Goal: Task Accomplishment & Management: Manage account settings

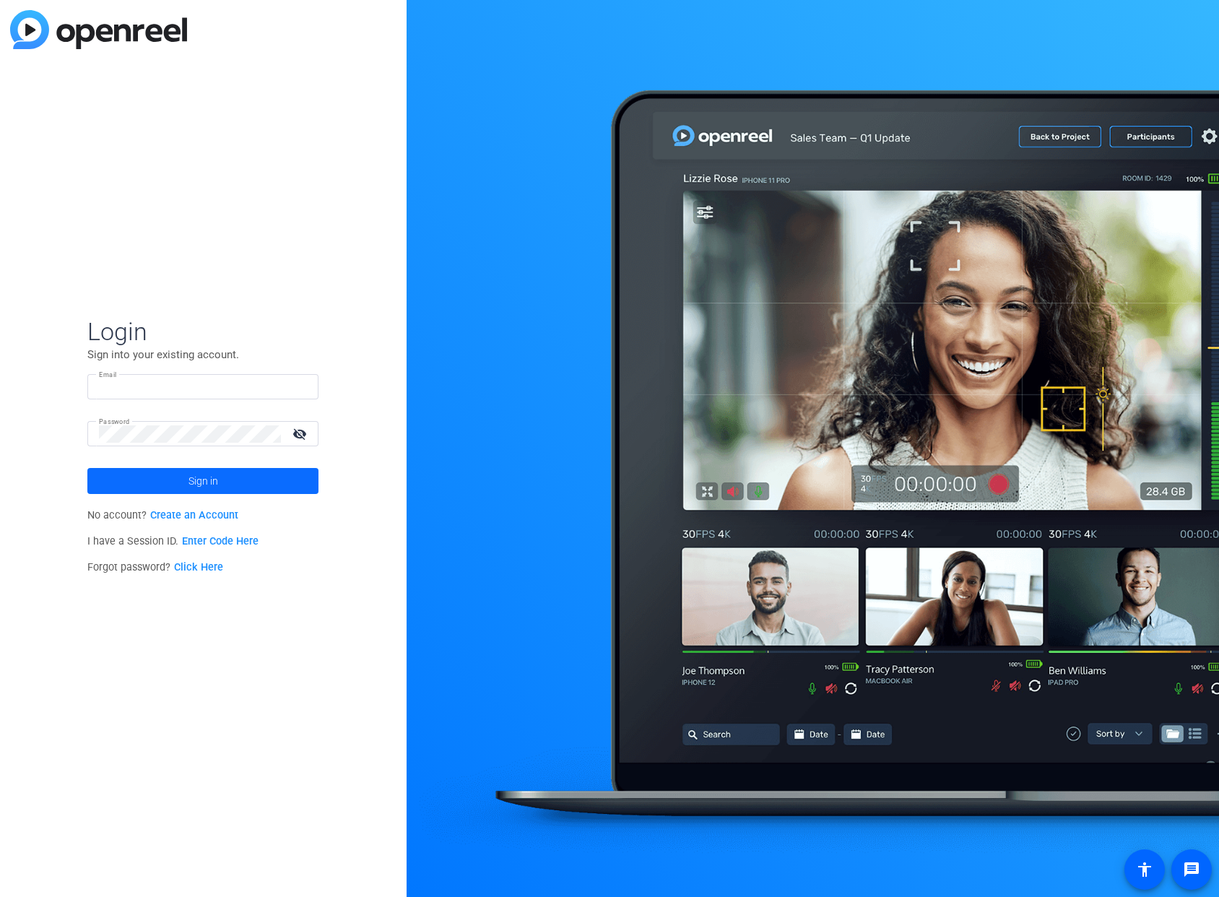
type input "[EMAIL_ADDRESS][PERSON_NAME][DOMAIN_NAME]"
click at [269, 476] on span at bounding box center [202, 481] width 231 height 35
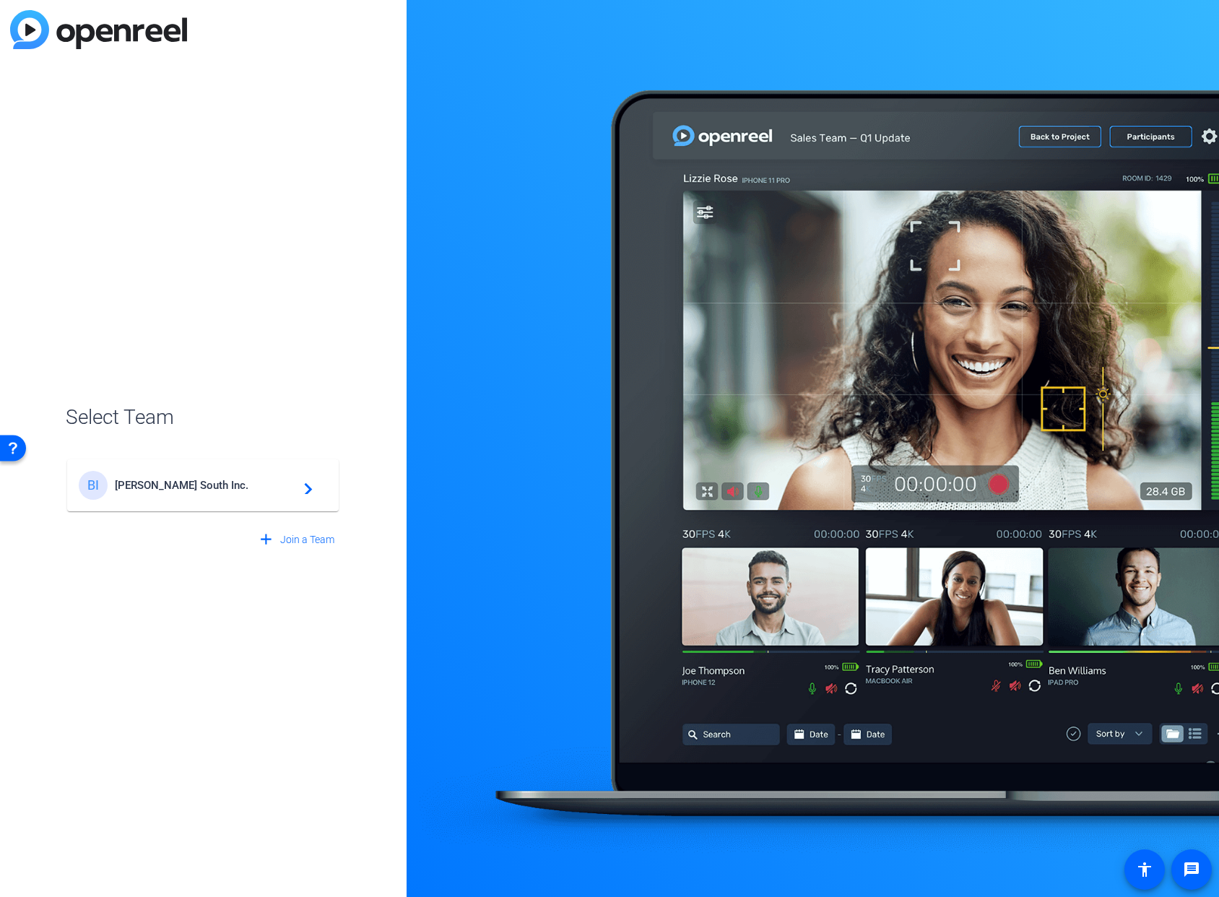
click at [207, 487] on span "[PERSON_NAME] South Inc." at bounding box center [205, 485] width 181 height 13
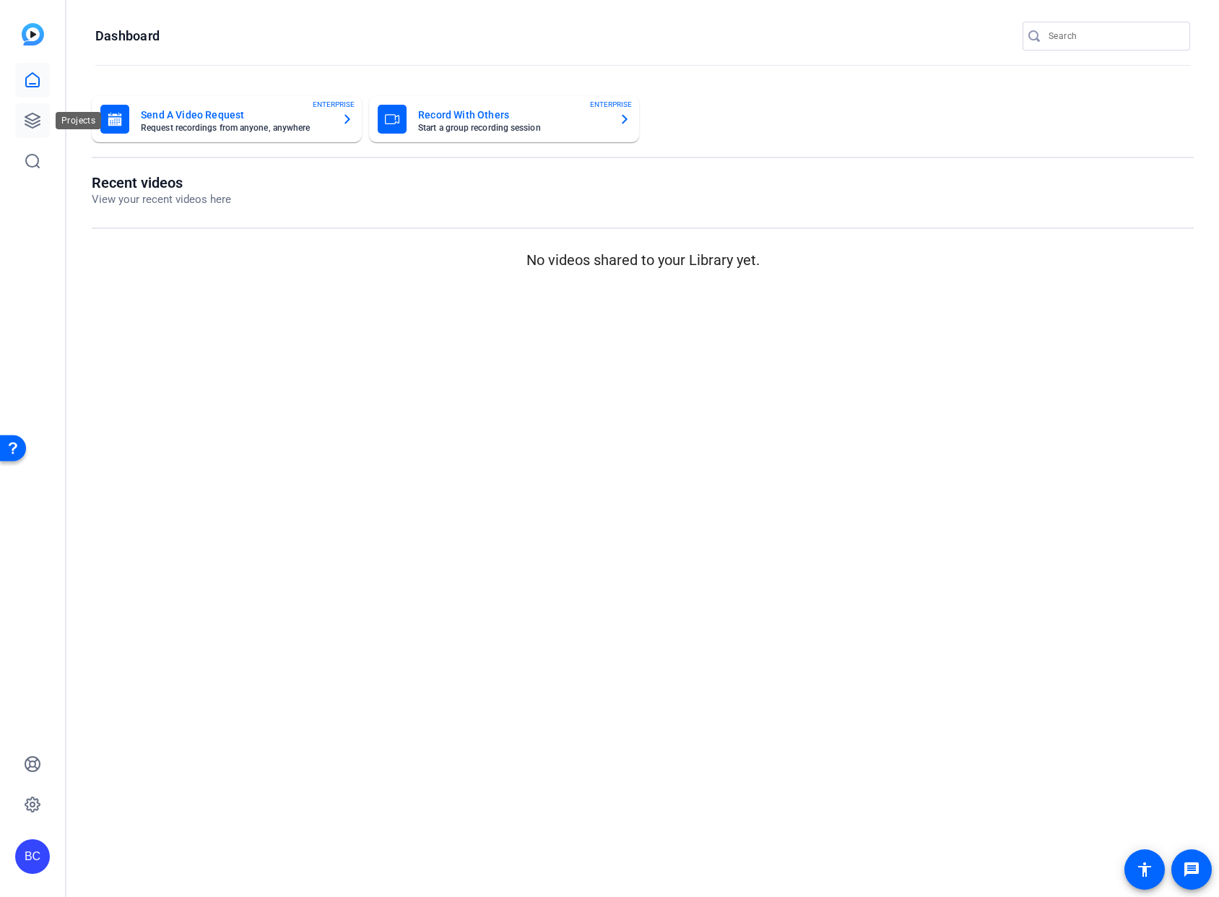
click at [38, 122] on icon at bounding box center [32, 120] width 17 height 17
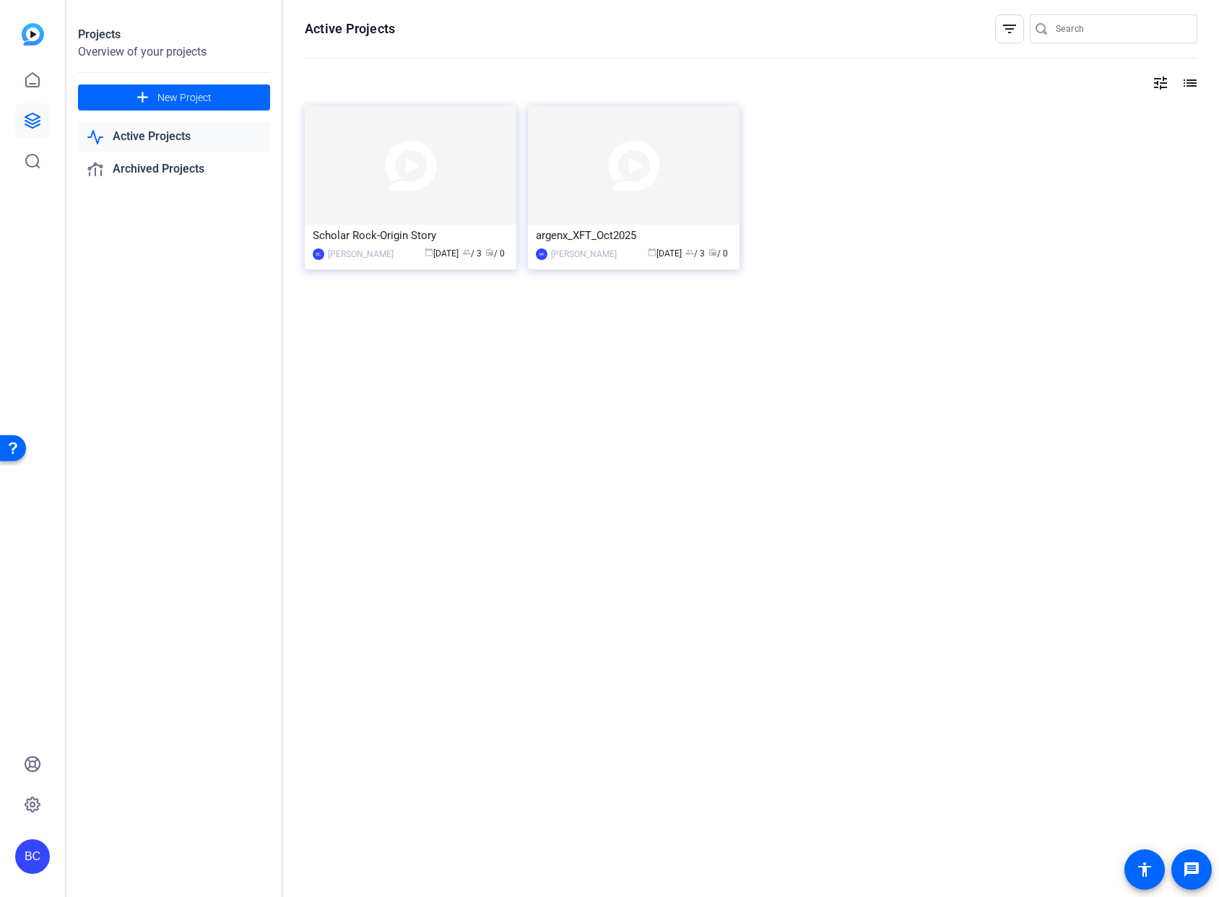
click at [602, 204] on img at bounding box center [634, 165] width 212 height 118
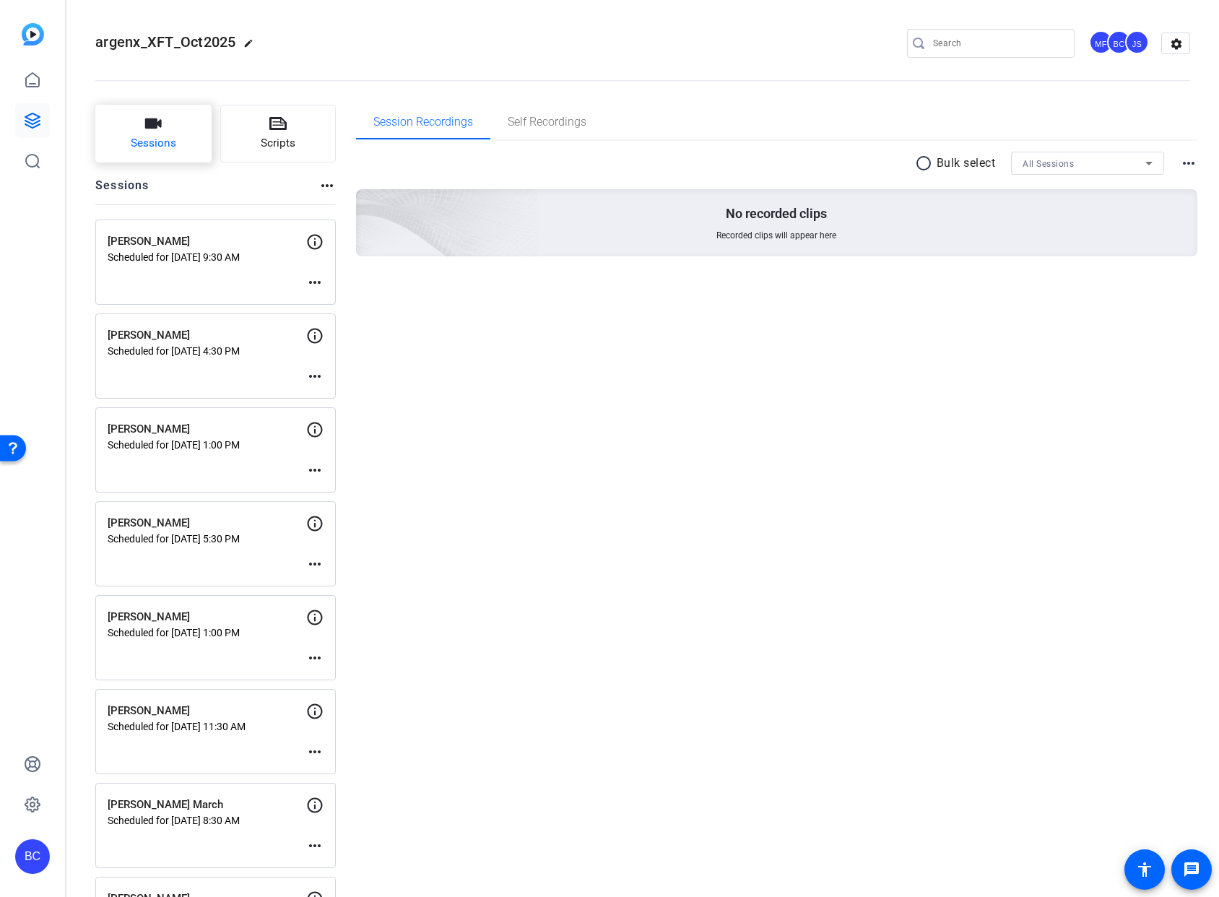
click at [169, 146] on span "Sessions" at bounding box center [154, 143] width 46 height 17
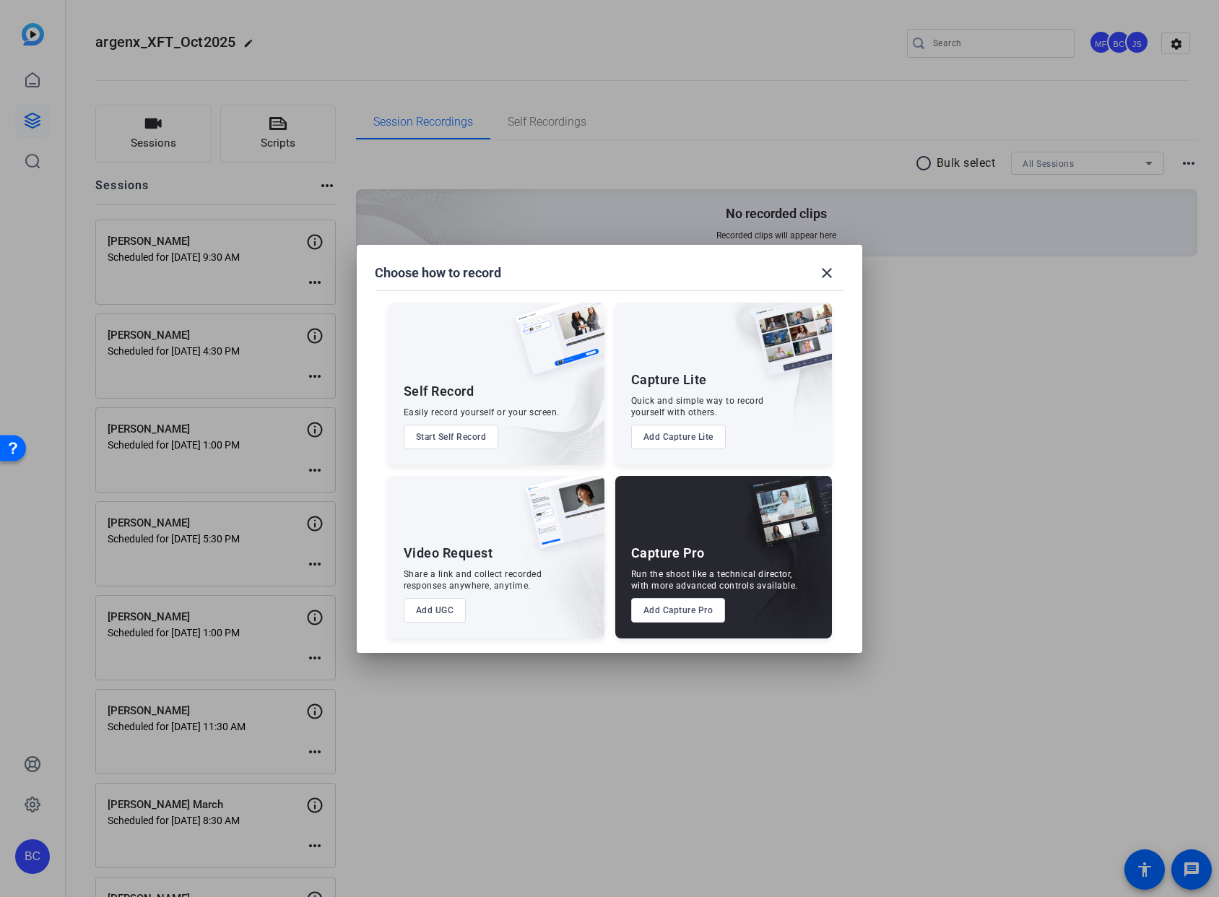
click at [689, 615] on button "Add Capture Pro" at bounding box center [678, 610] width 95 height 25
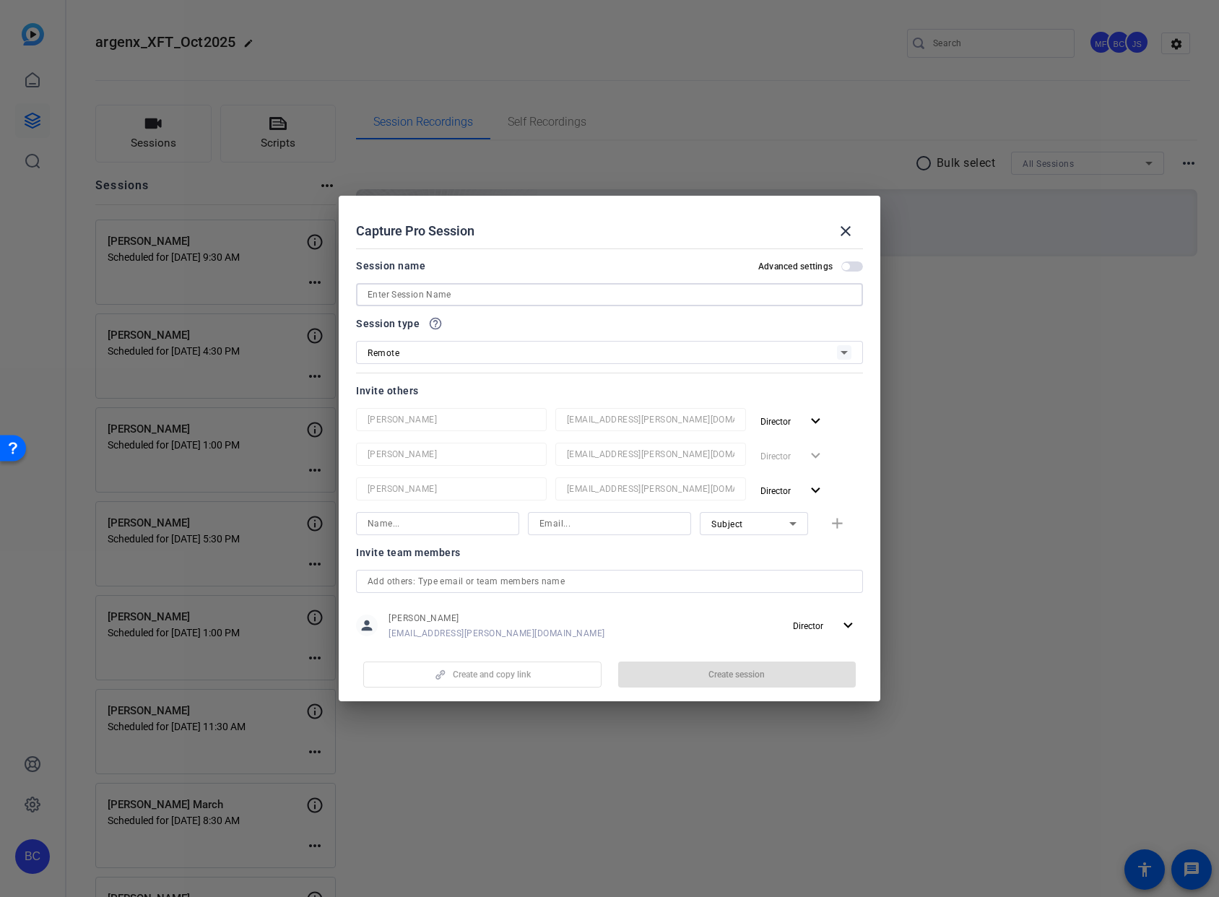
click at [424, 298] on input at bounding box center [610, 294] width 484 height 17
paste input "[PERSON_NAME]"
type input "[PERSON_NAME]"
click at [850, 271] on div "Advanced settings" at bounding box center [810, 267] width 105 height 12
click at [848, 259] on mat-slide-toggle "Advanced settings" at bounding box center [810, 265] width 105 height 17
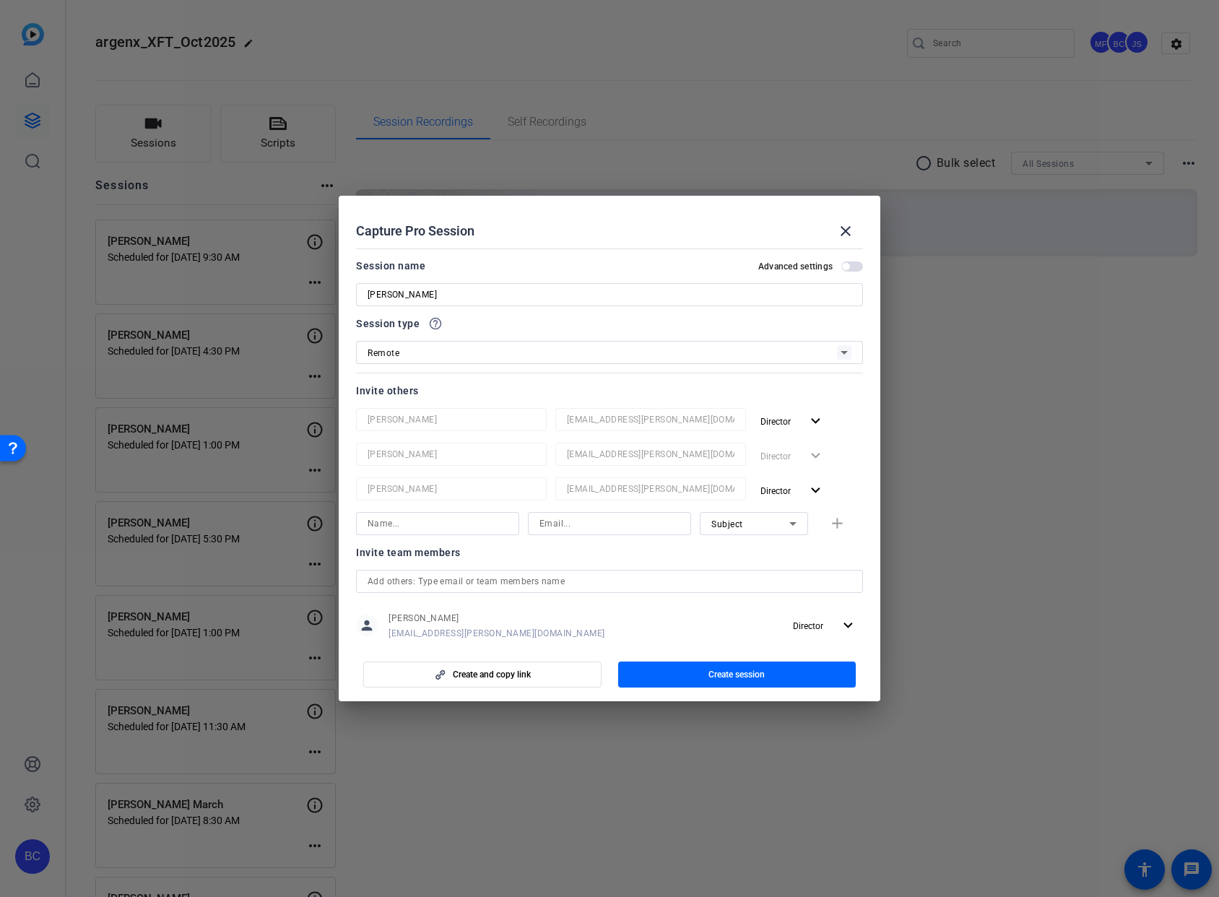
click at [847, 263] on span "button" at bounding box center [852, 266] width 22 height 10
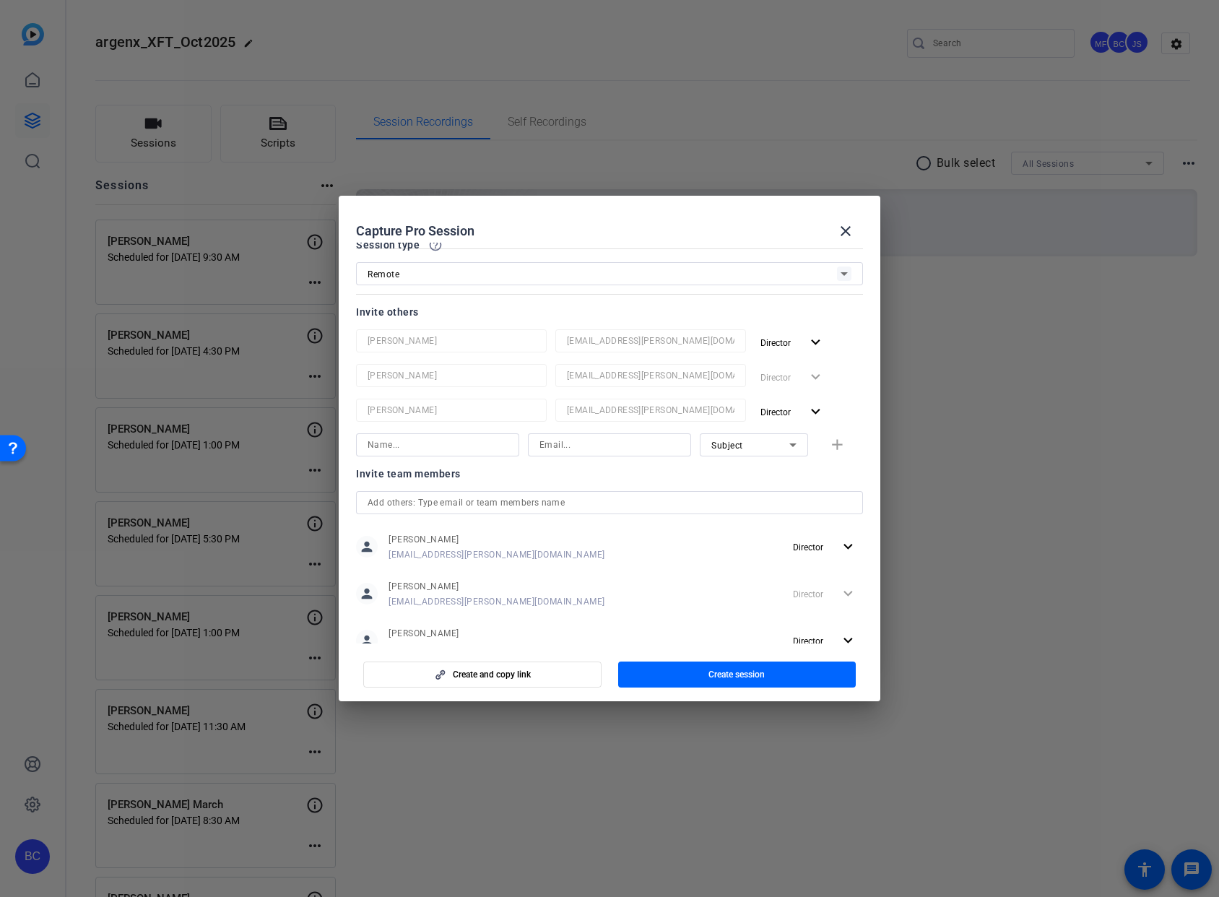
scroll to position [191, 0]
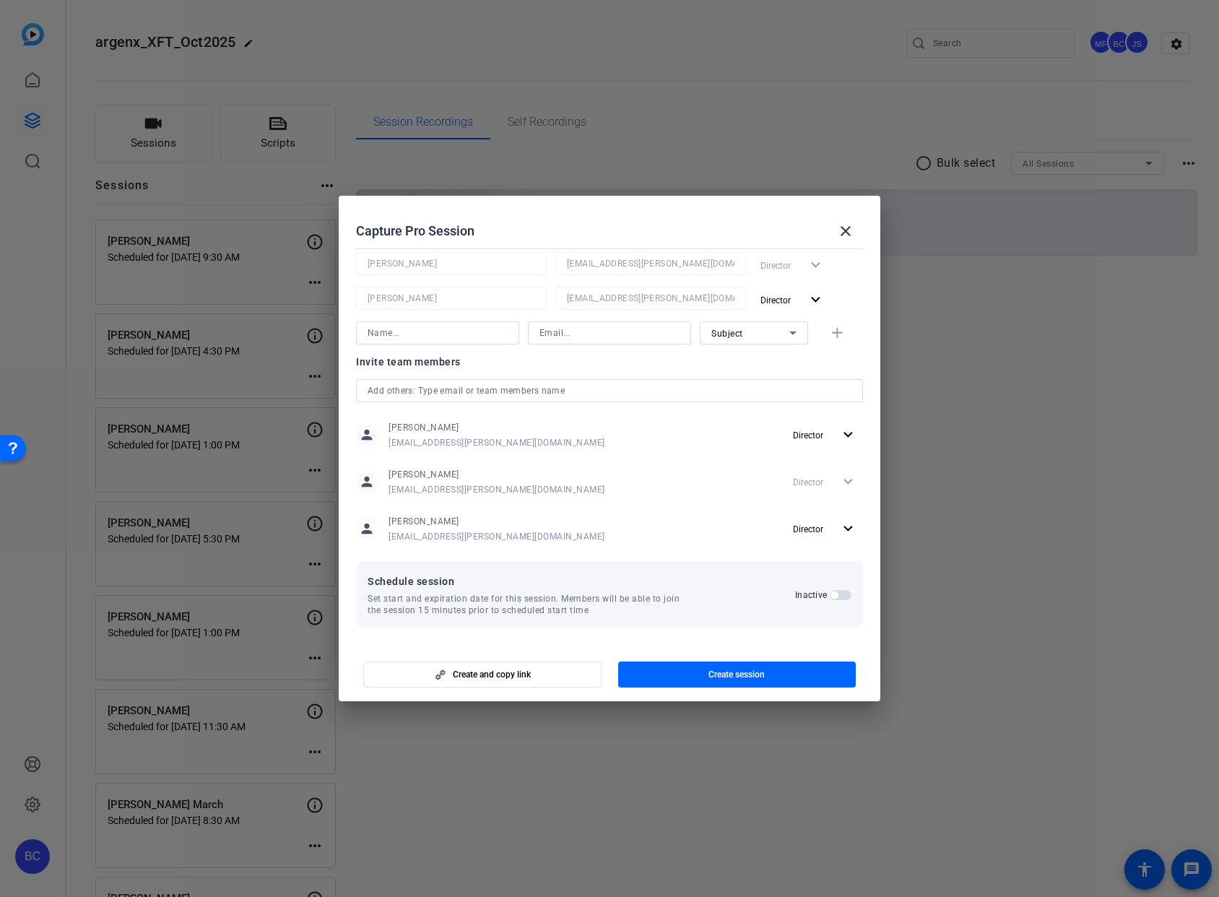
click at [836, 597] on span "button" at bounding box center [841, 595] width 22 height 10
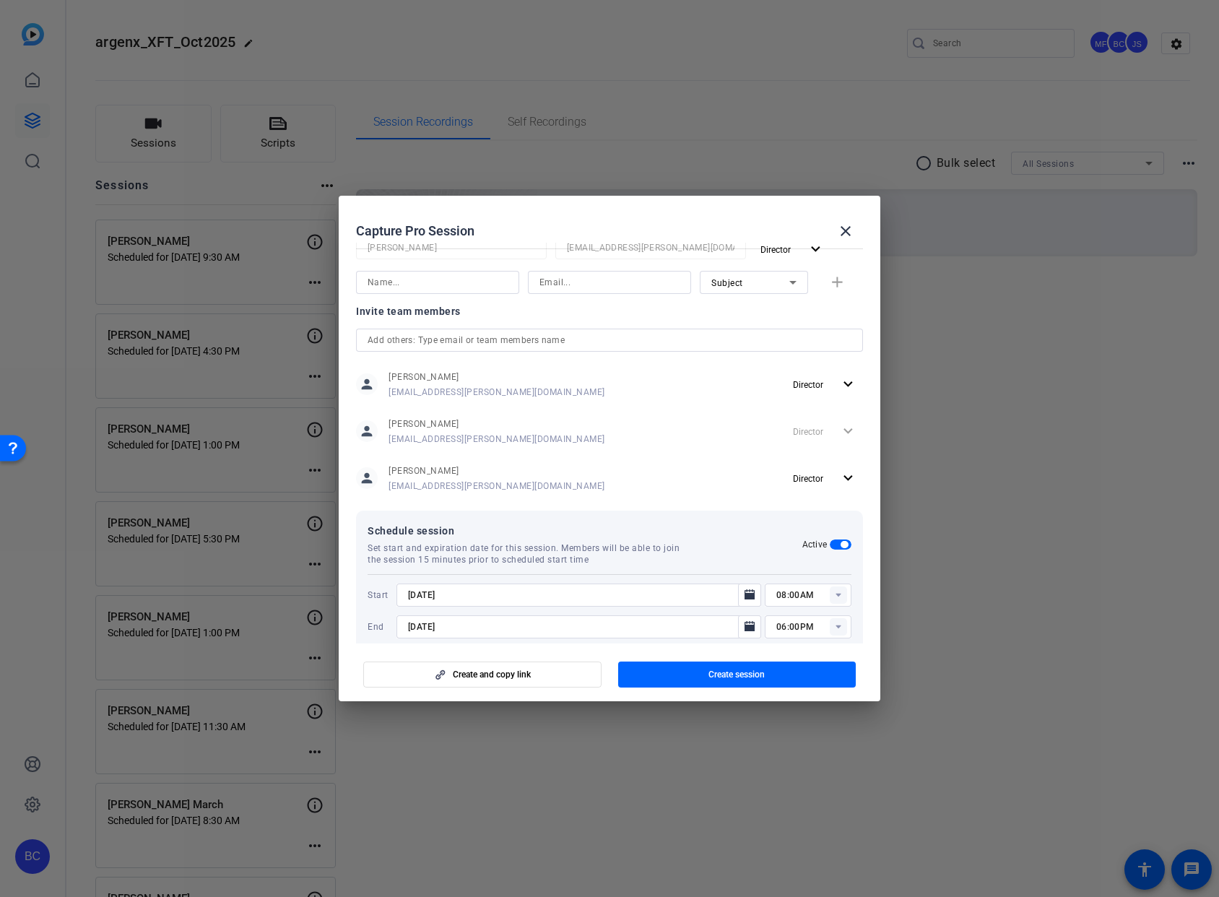
scroll to position [264, 0]
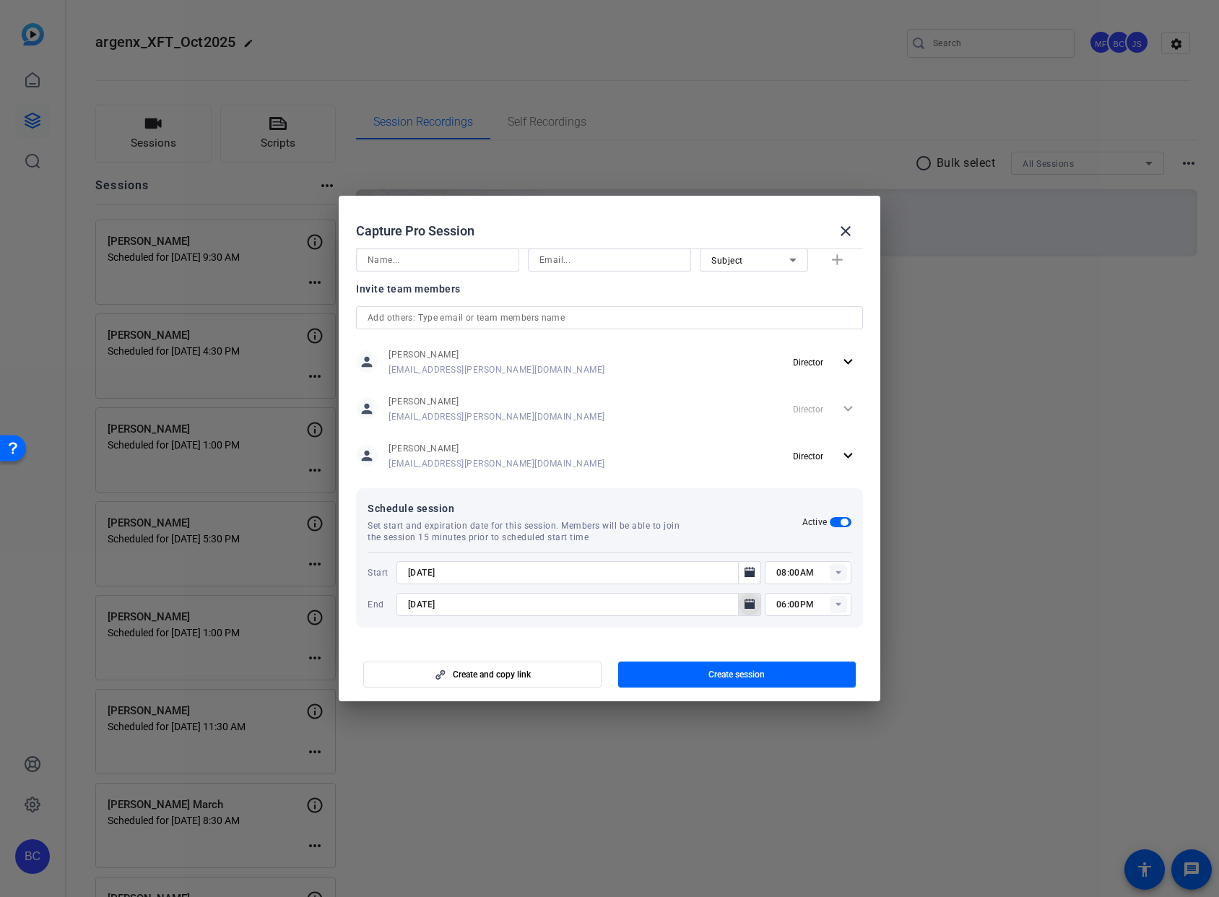
click at [745, 604] on icon "Open calendar" at bounding box center [750, 604] width 10 height 10
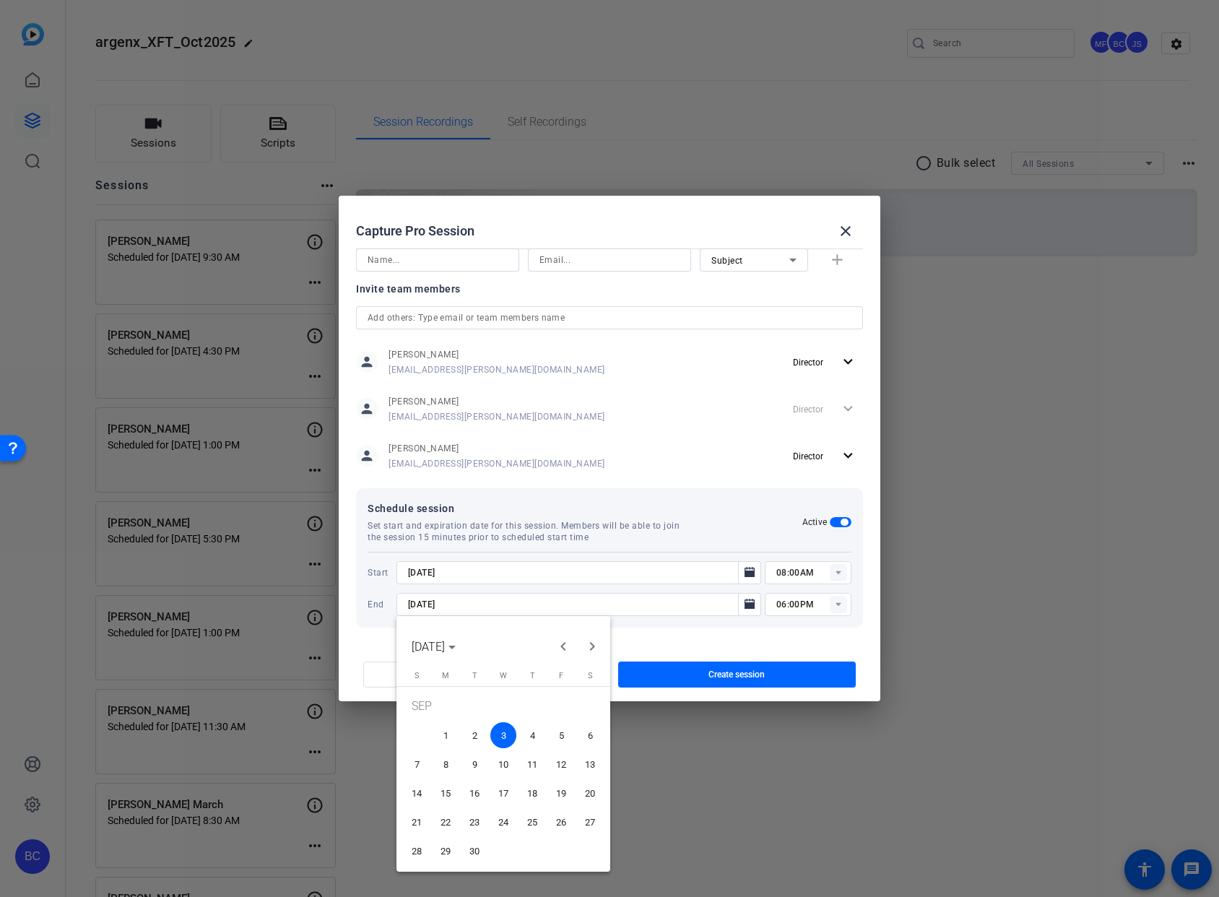
click at [527, 737] on span "4" at bounding box center [532, 735] width 26 height 26
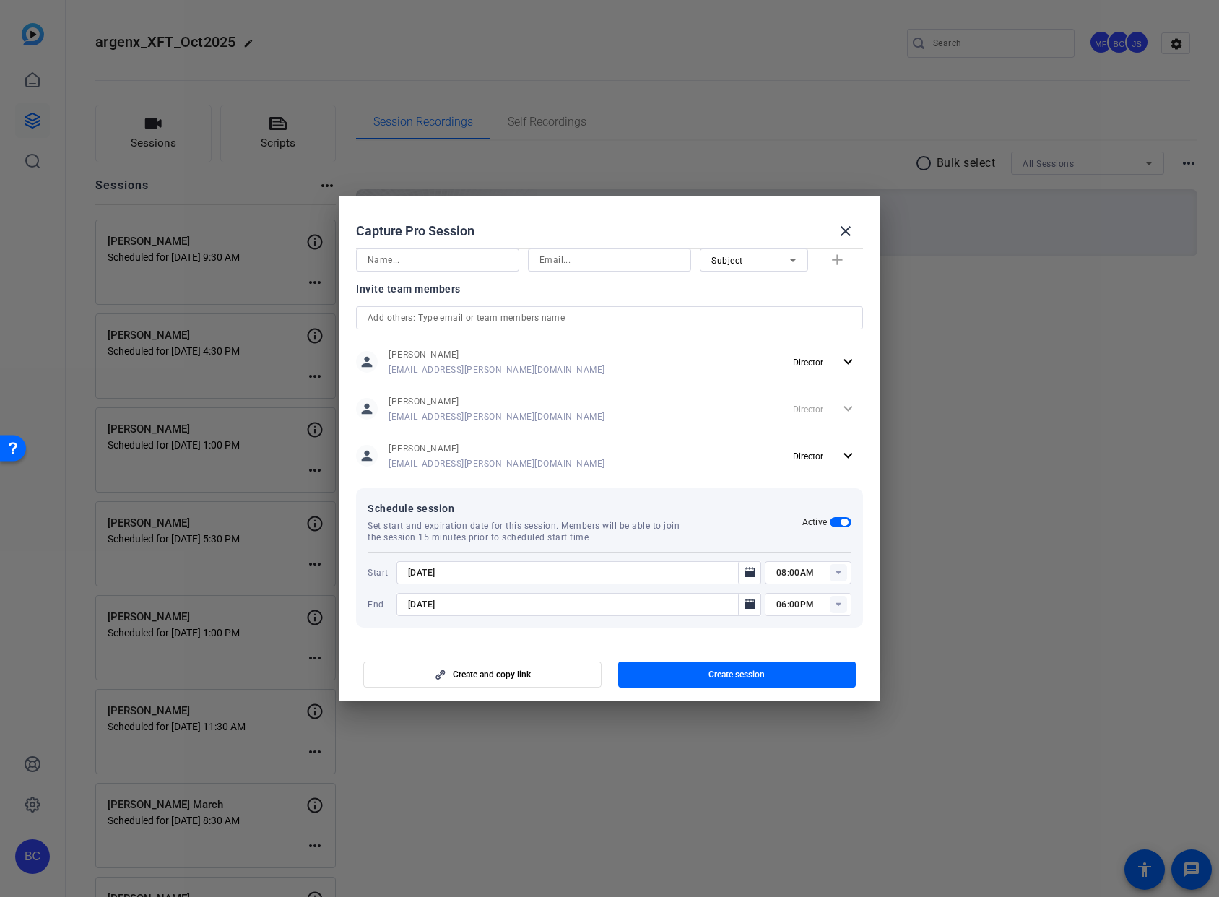
type input "[DATE]"
drag, startPoint x: 478, startPoint y: 604, endPoint x: 355, endPoint y: 601, distance: 122.8
click at [355, 601] on mat-dialog-content "Session name Advanced settings [PERSON_NAME] Session type help_outline Remote I…" at bounding box center [610, 443] width 542 height 401
drag, startPoint x: 477, startPoint y: 573, endPoint x: 368, endPoint y: 566, distance: 108.5
click at [368, 566] on div "Start [DATE] 08:00AM" at bounding box center [610, 572] width 484 height 23
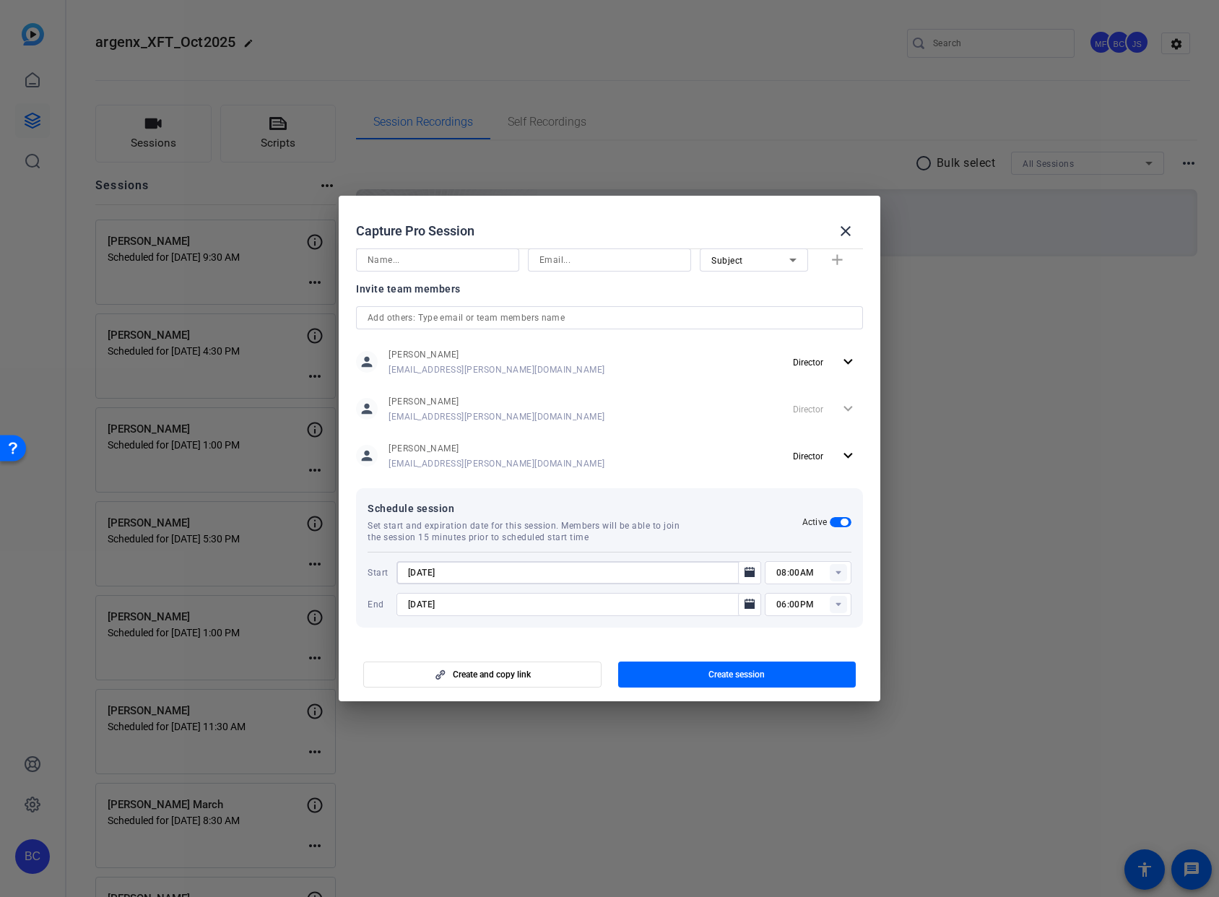
paste input "9/4"
type input "[DATE]"
click at [805, 569] on input "08:00AM" at bounding box center [813, 572] width 75 height 17
drag, startPoint x: 815, startPoint y: 574, endPoint x: 757, endPoint y: 537, distance: 68.1
click at [757, 537] on div "Schedule session Set start and expiration date for this session. Members will b…" at bounding box center [609, 557] width 507 height 139
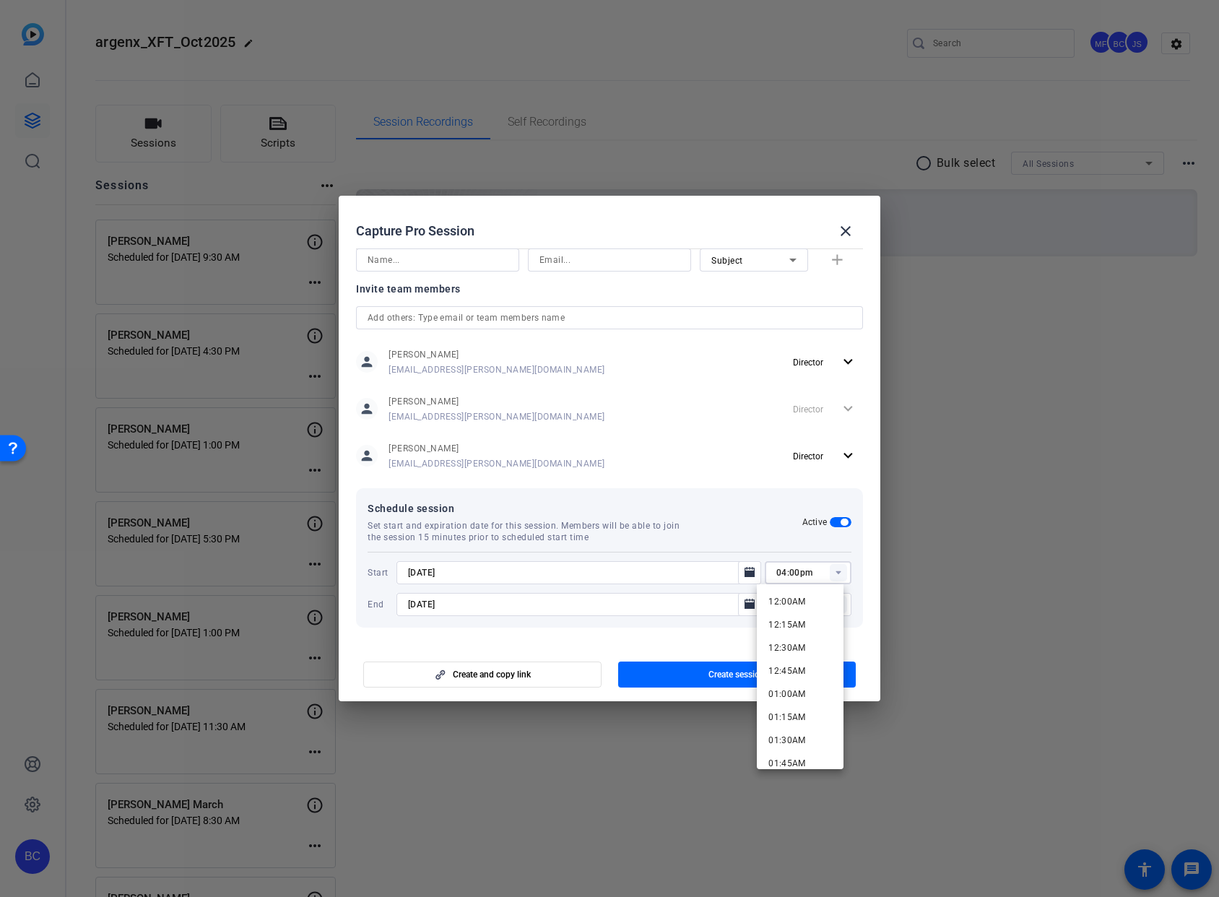
type input "04:00pm"
click at [747, 626] on div at bounding box center [579, 624] width 365 height 16
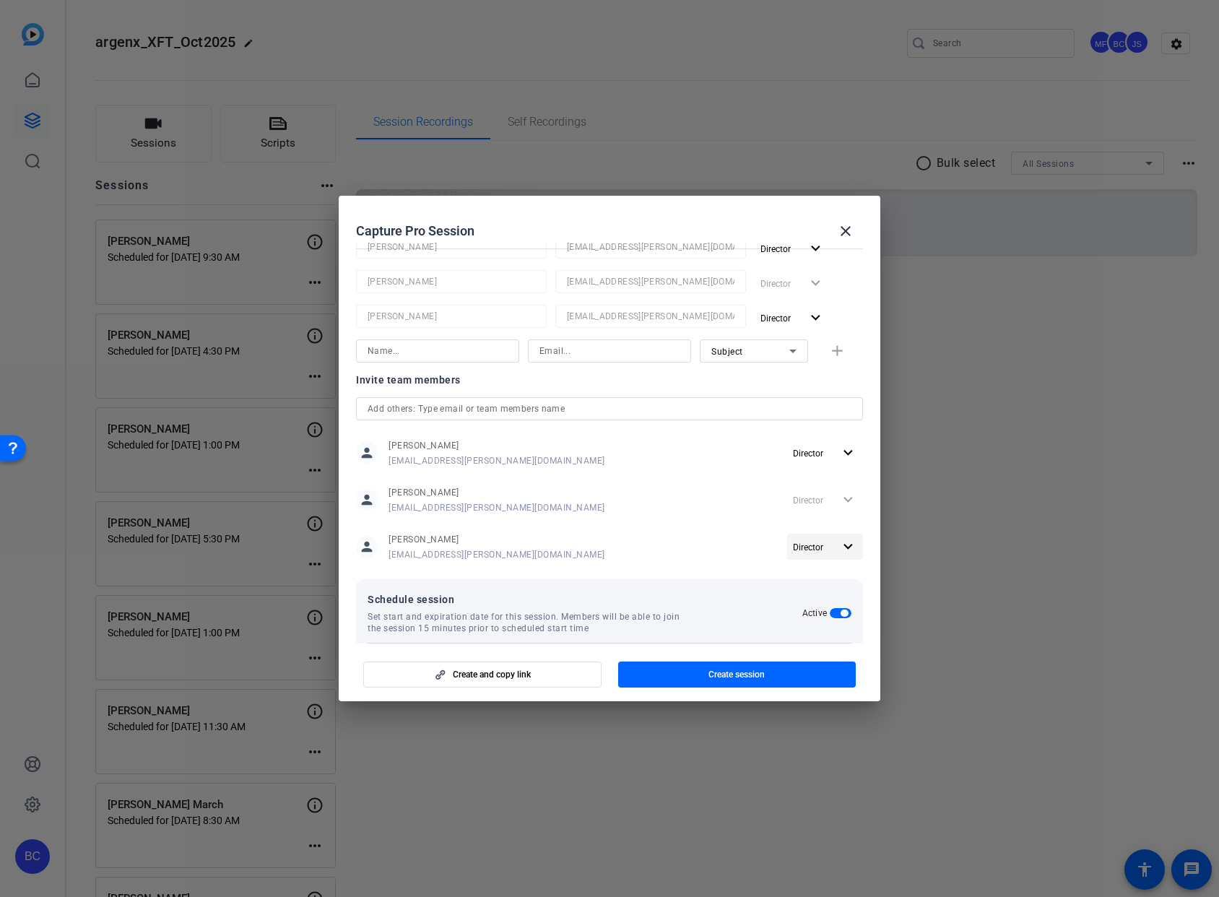
scroll to position [163, 0]
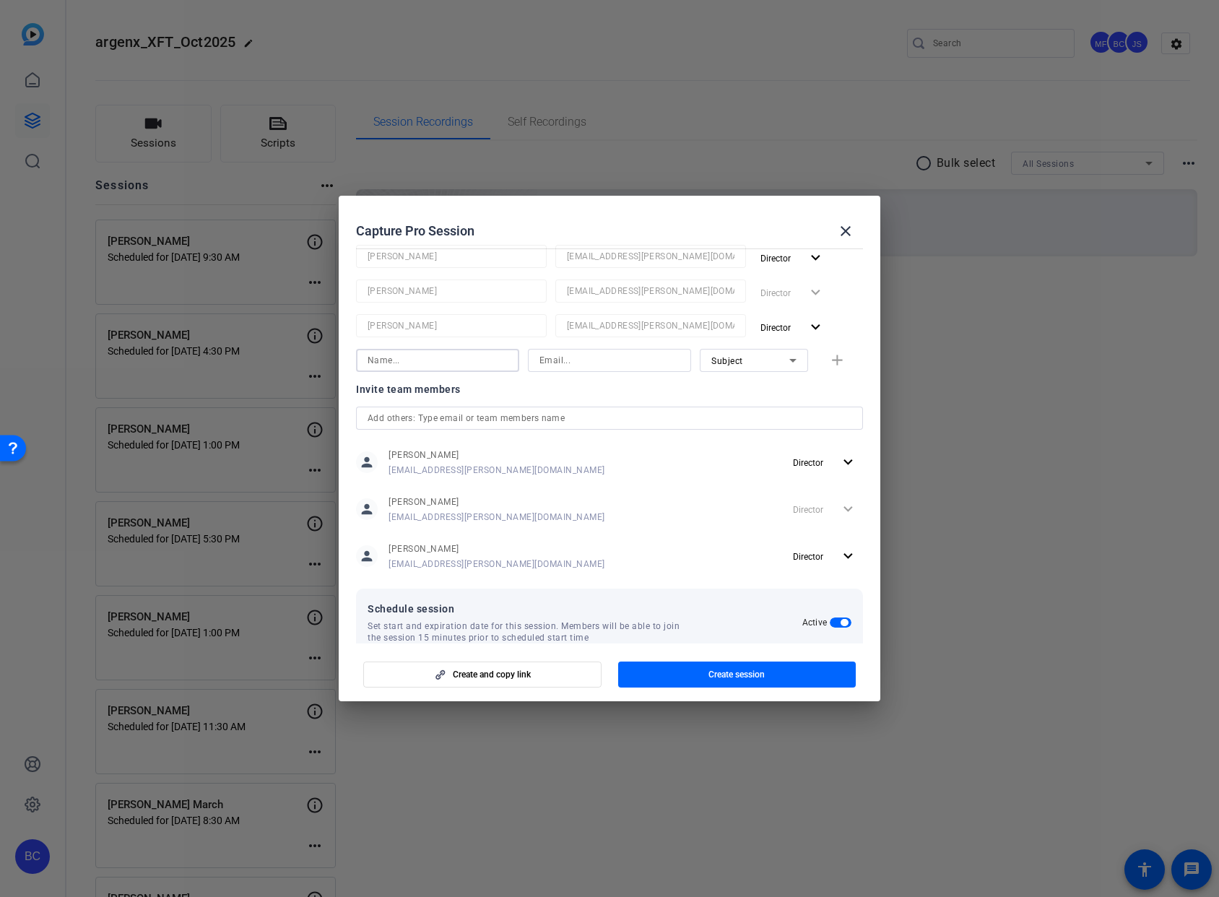
click at [464, 364] on input at bounding box center [438, 360] width 140 height 17
type input "[PERSON_NAME]"
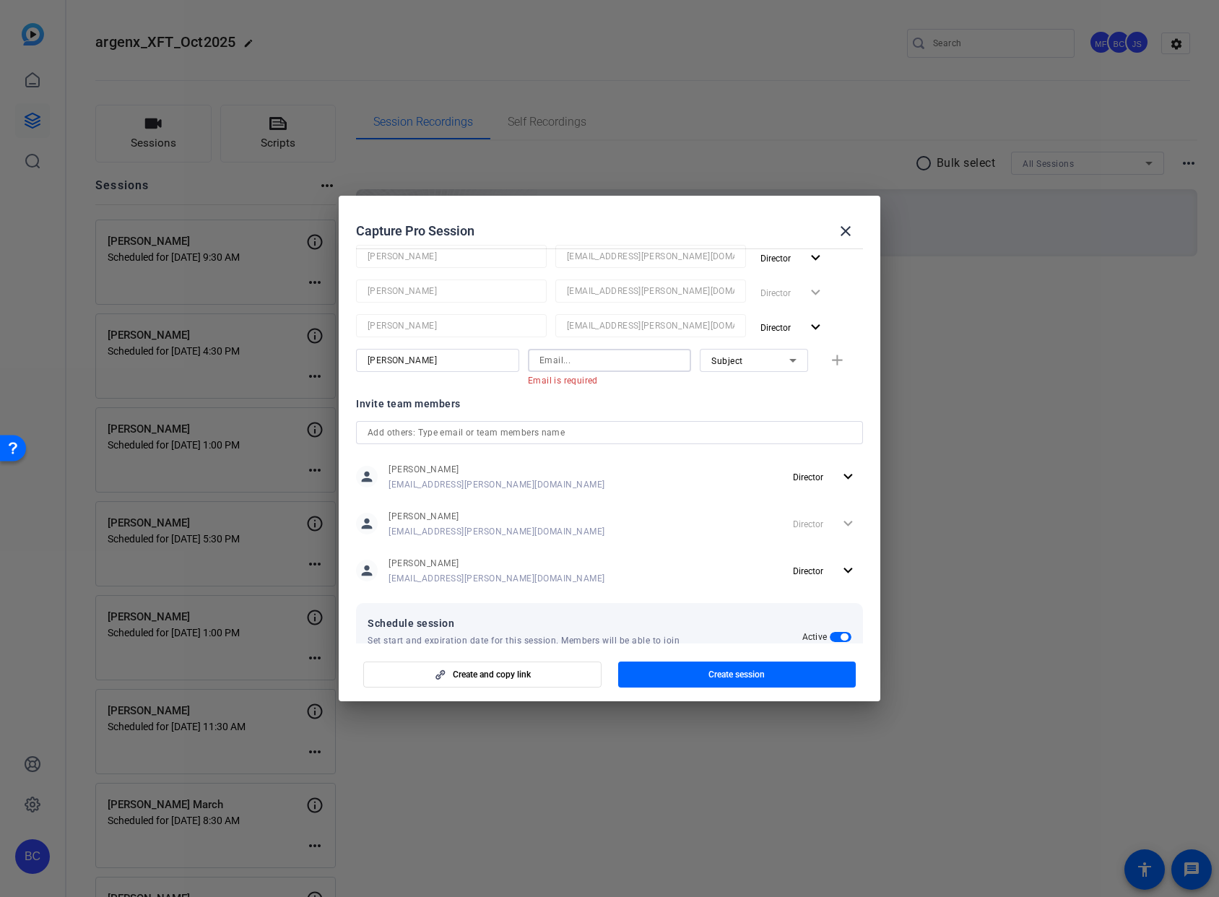
paste input "[EMAIL_ADDRESS][PERSON_NAME][DOMAIN_NAME]"
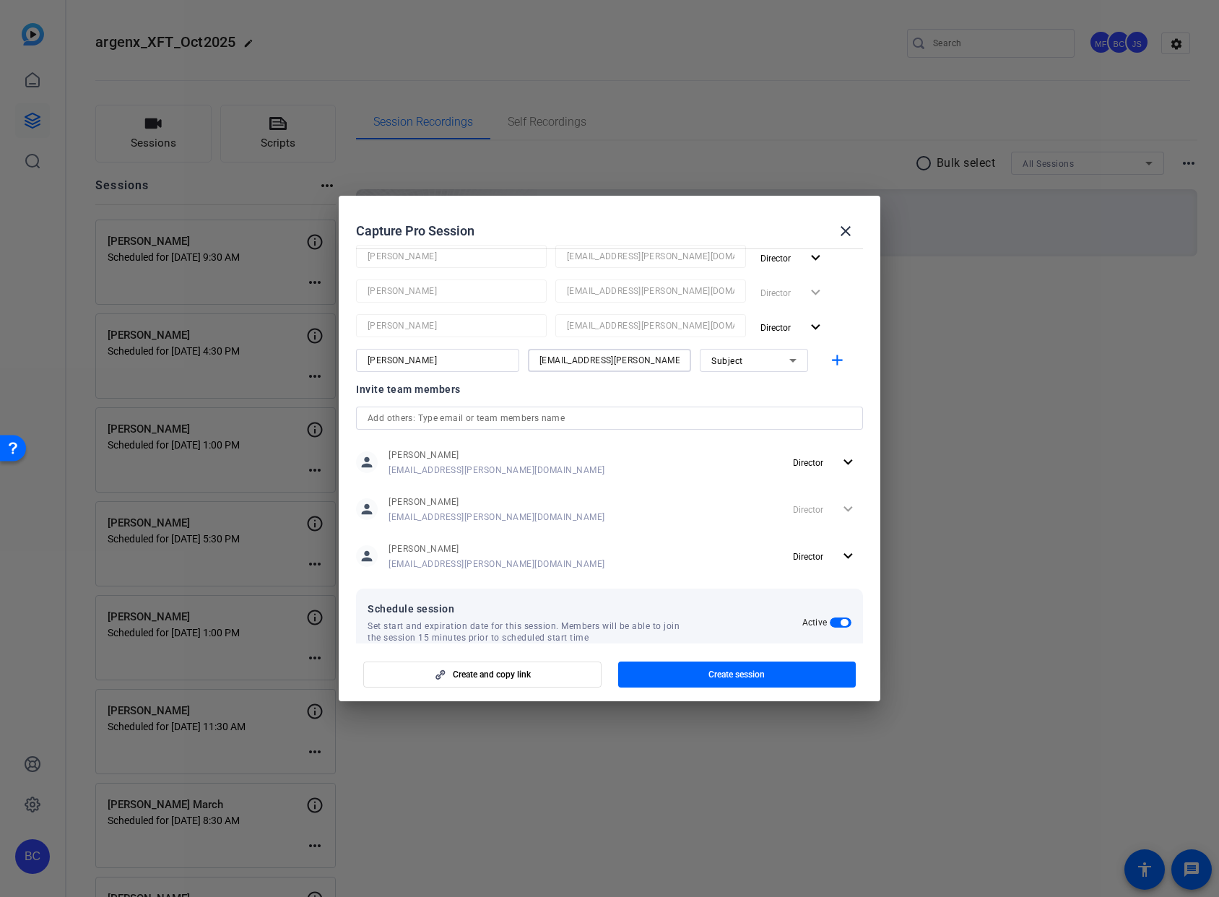
type input "[EMAIL_ADDRESS][PERSON_NAME][DOMAIN_NAME]"
click at [715, 360] on span "Subject" at bounding box center [727, 361] width 32 height 10
click at [727, 390] on span "Collaborator" at bounding box center [730, 389] width 53 height 17
click at [828, 361] on mat-icon "add" at bounding box center [837, 361] width 18 height 18
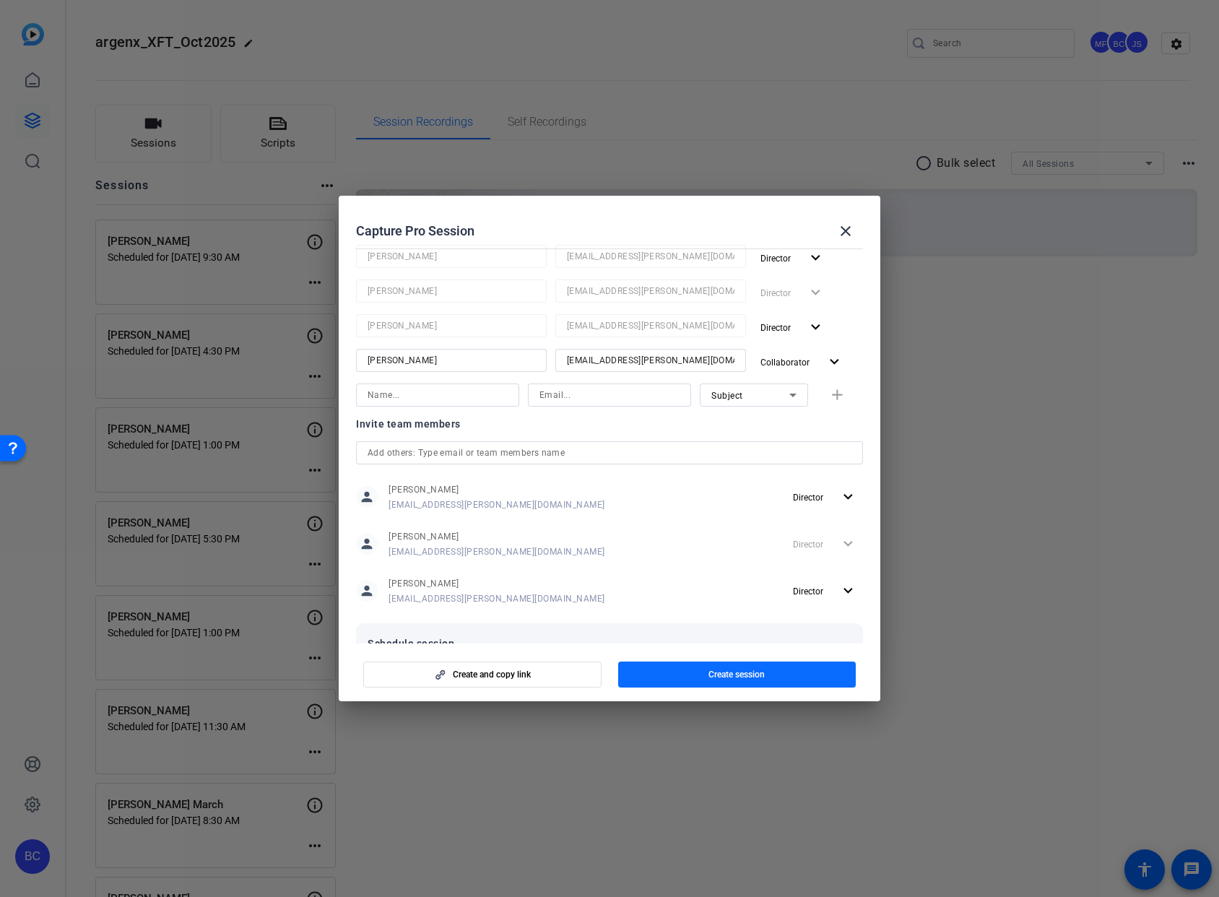
click at [784, 676] on span "button" at bounding box center [737, 674] width 238 height 35
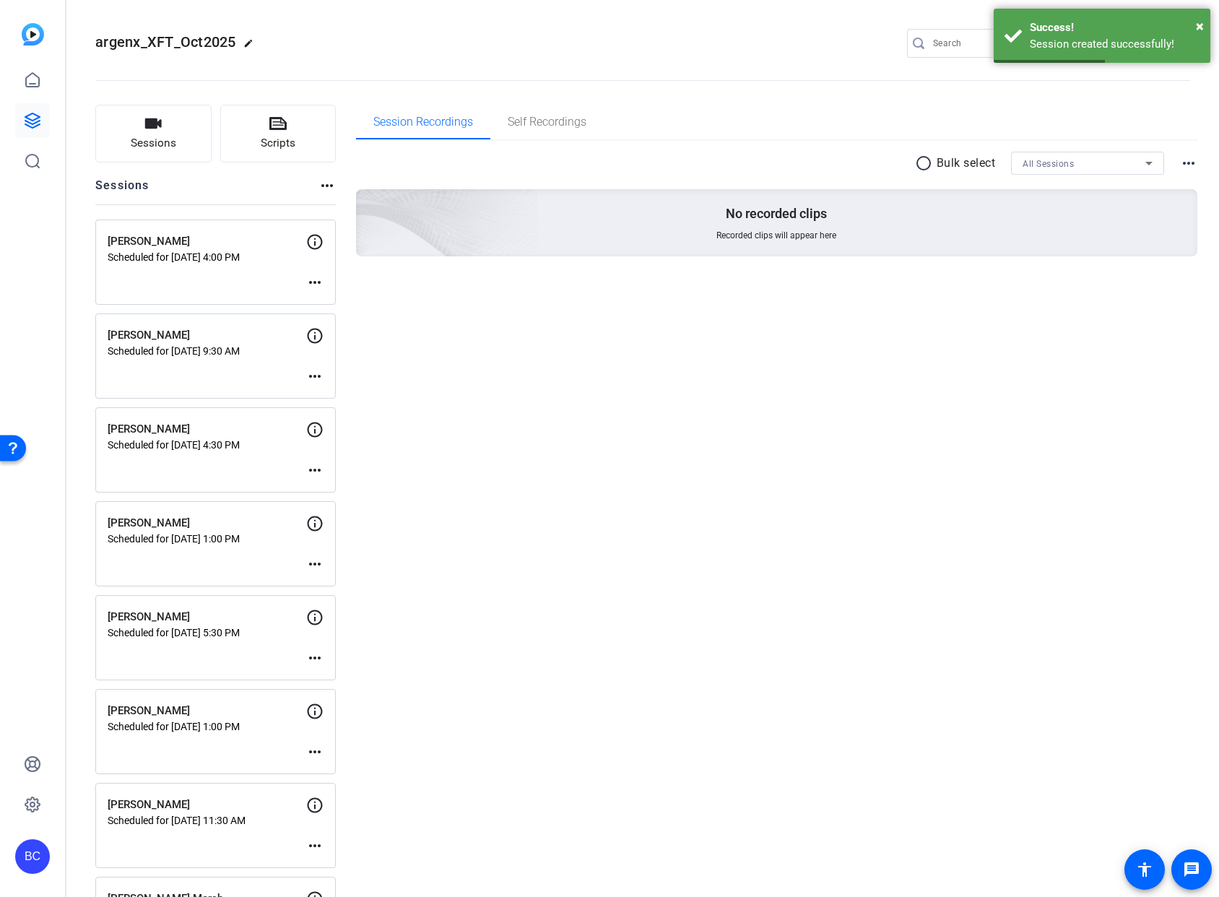
click at [314, 282] on mat-icon "more_horiz" at bounding box center [314, 282] width 17 height 17
click at [337, 303] on span "Edit Session" at bounding box center [351, 303] width 66 height 17
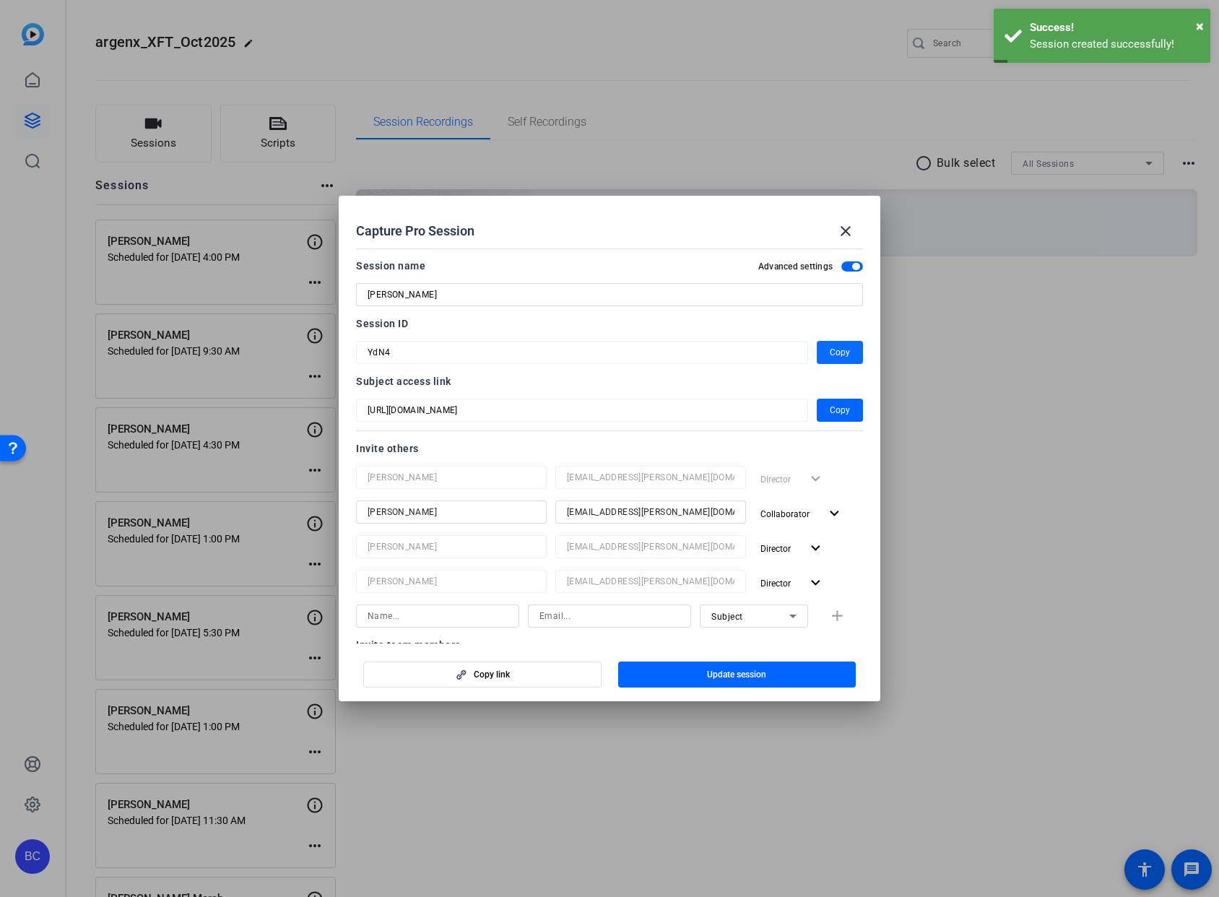
click at [844, 347] on span "button" at bounding box center [840, 352] width 46 height 35
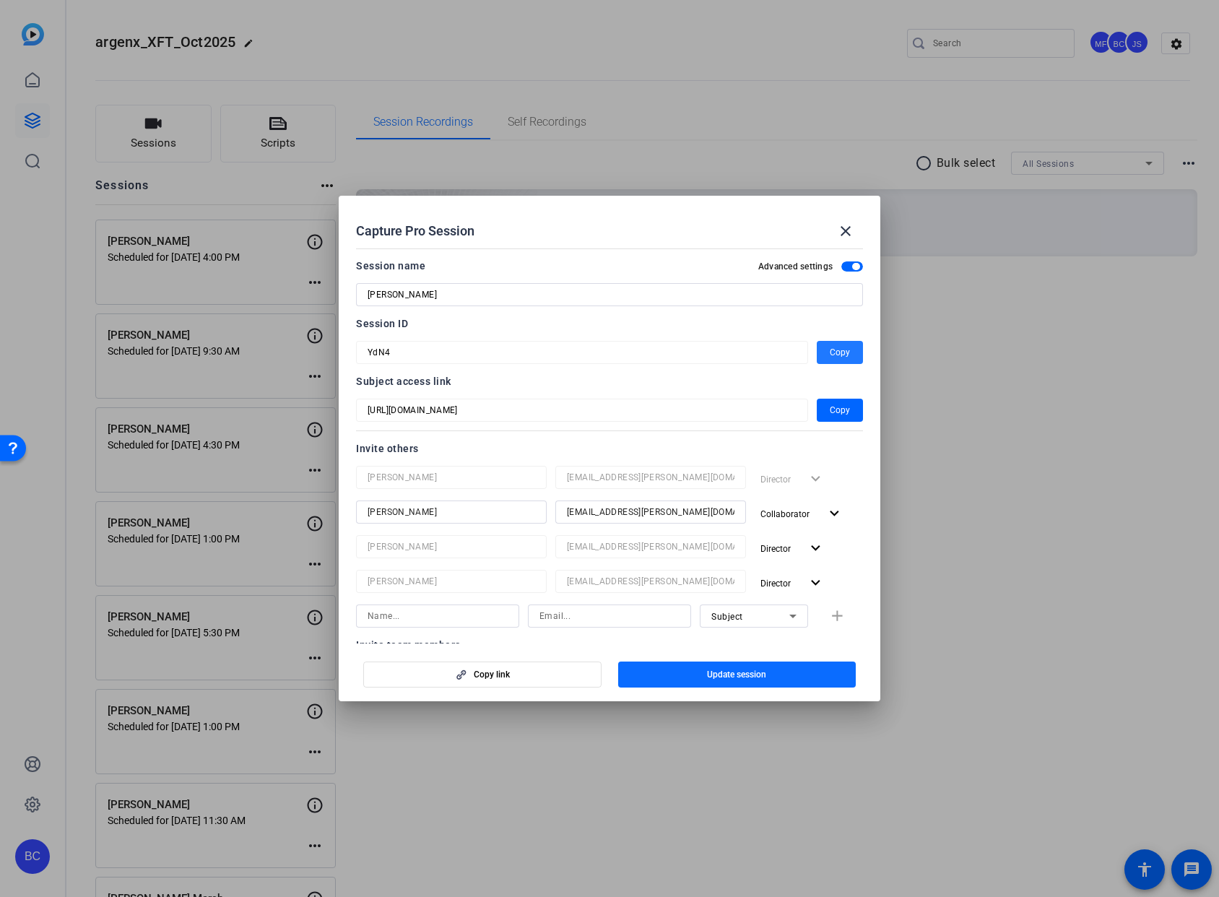
click at [763, 674] on span "Update session" at bounding box center [736, 675] width 59 height 12
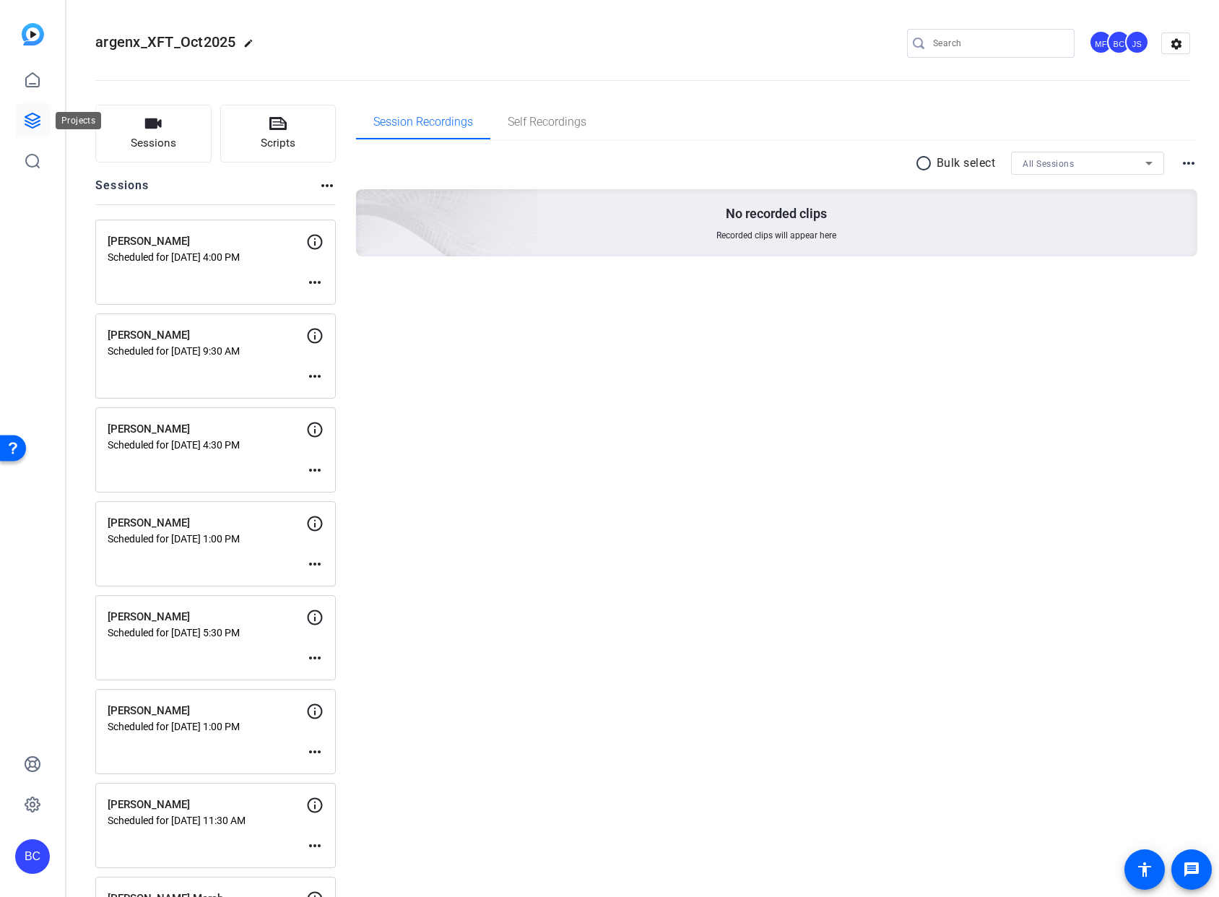
click at [38, 120] on icon at bounding box center [32, 120] width 14 height 14
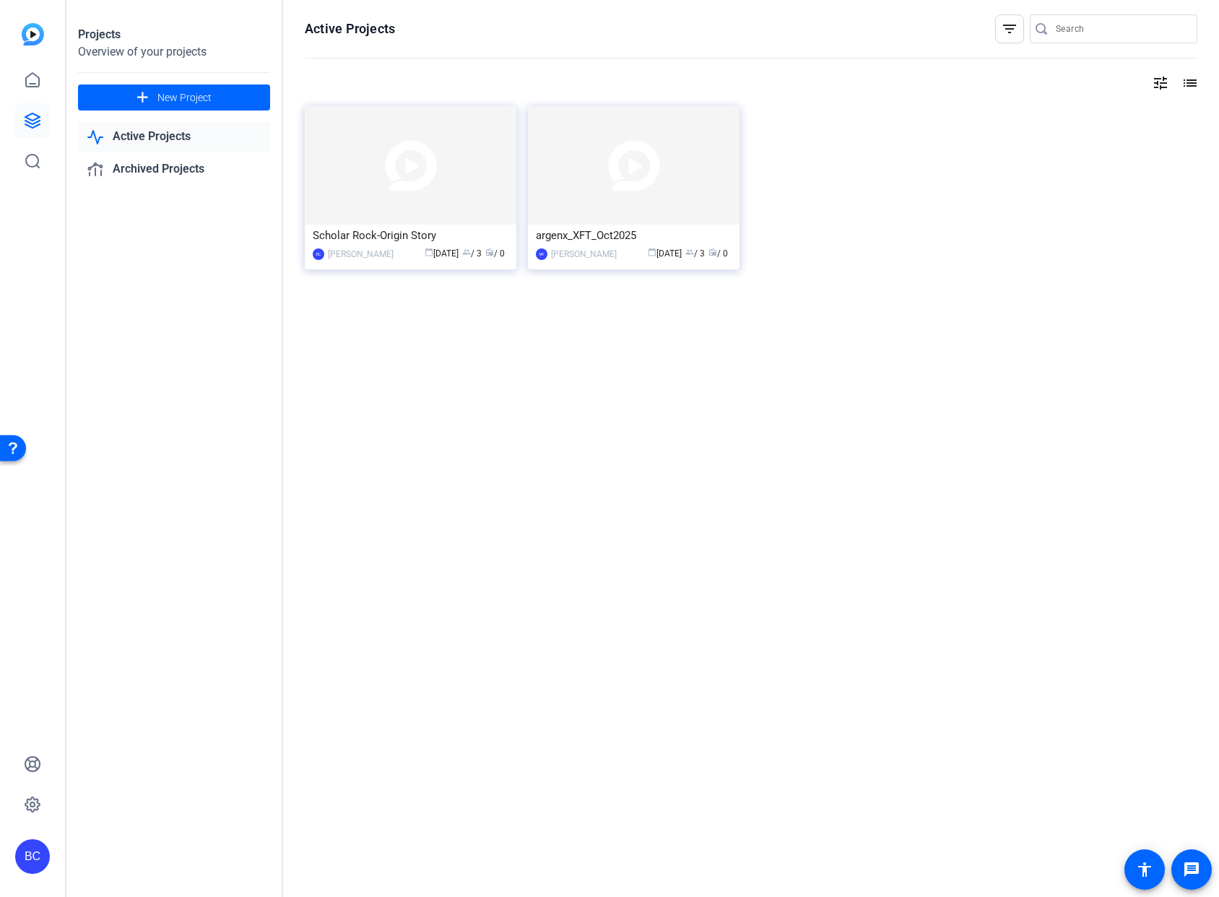
click at [32, 851] on div "BC" at bounding box center [32, 856] width 35 height 35
click at [196, 836] on mat-icon "logout" at bounding box center [191, 835] width 17 height 17
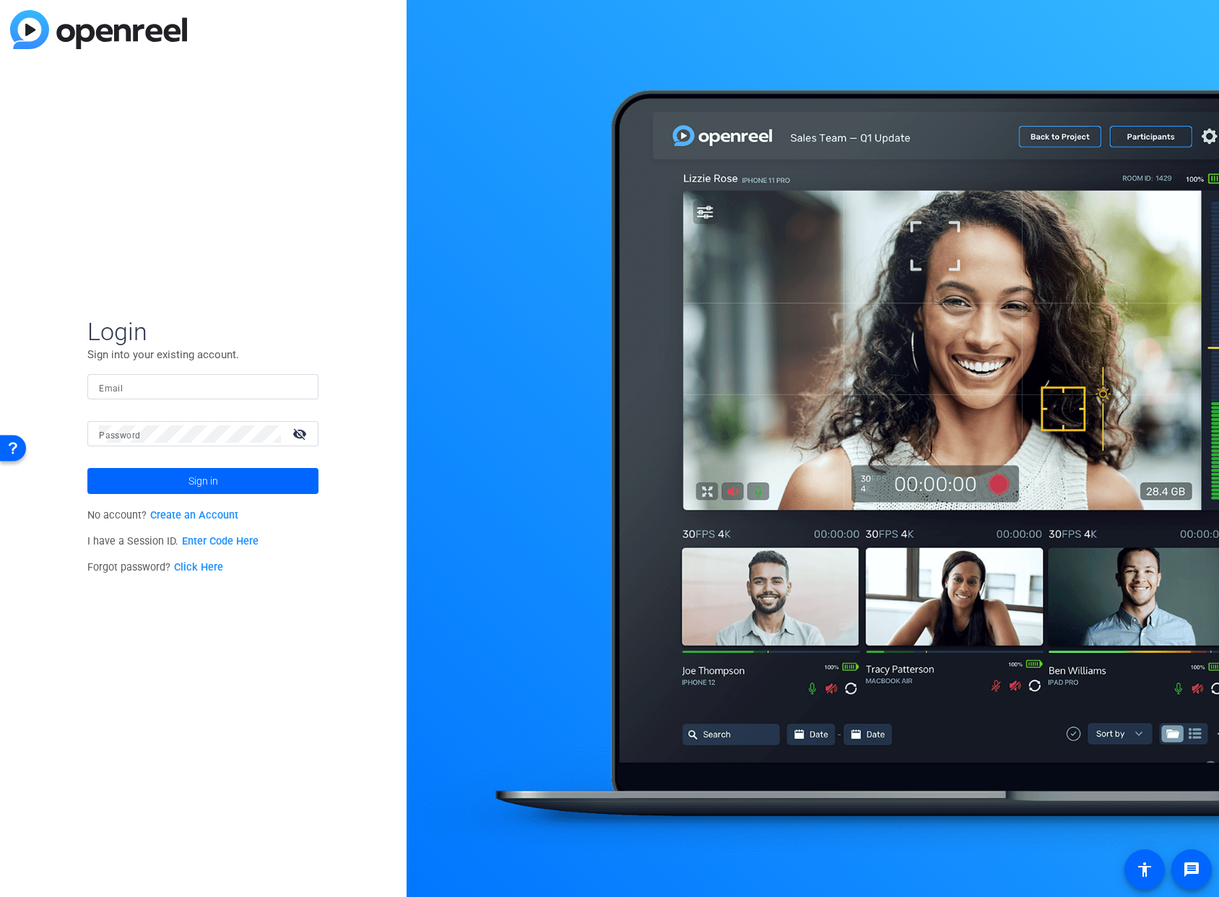
type input "[EMAIL_ADDRESS][PERSON_NAME][DOMAIN_NAME]"
